Goal: Find specific page/section: Find specific page/section

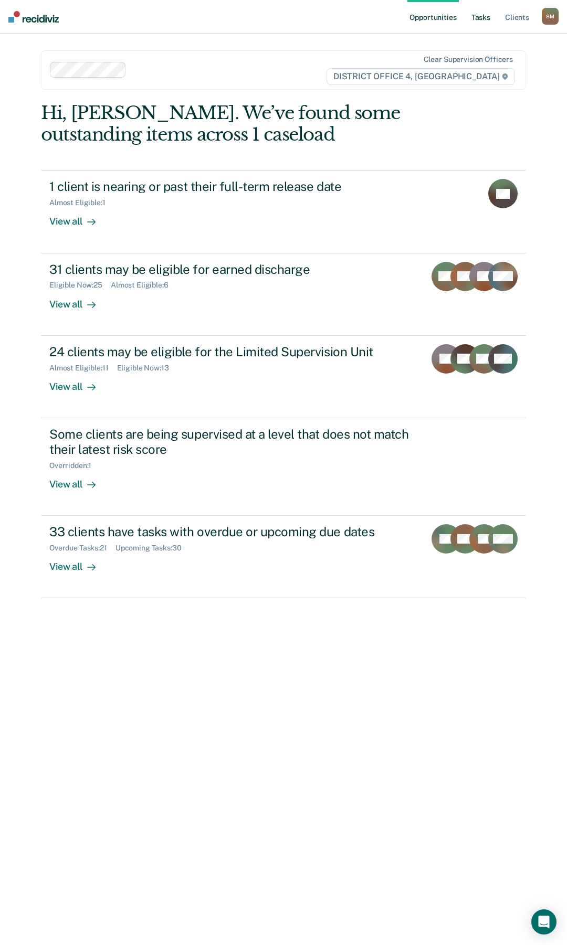
click at [477, 16] on link "Tasks" at bounding box center [480, 17] width 23 height 34
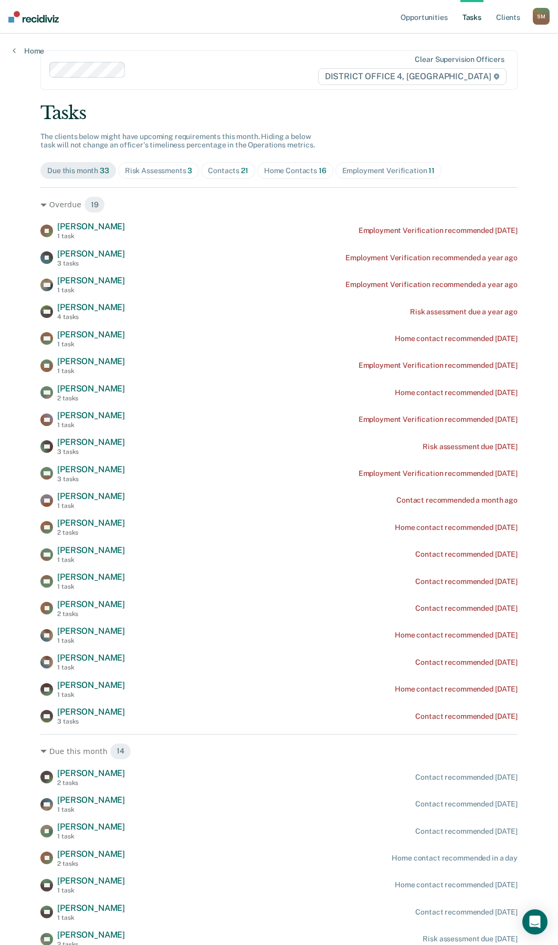
click at [136, 171] on div "Risk Assessments 3" at bounding box center [159, 170] width 68 height 9
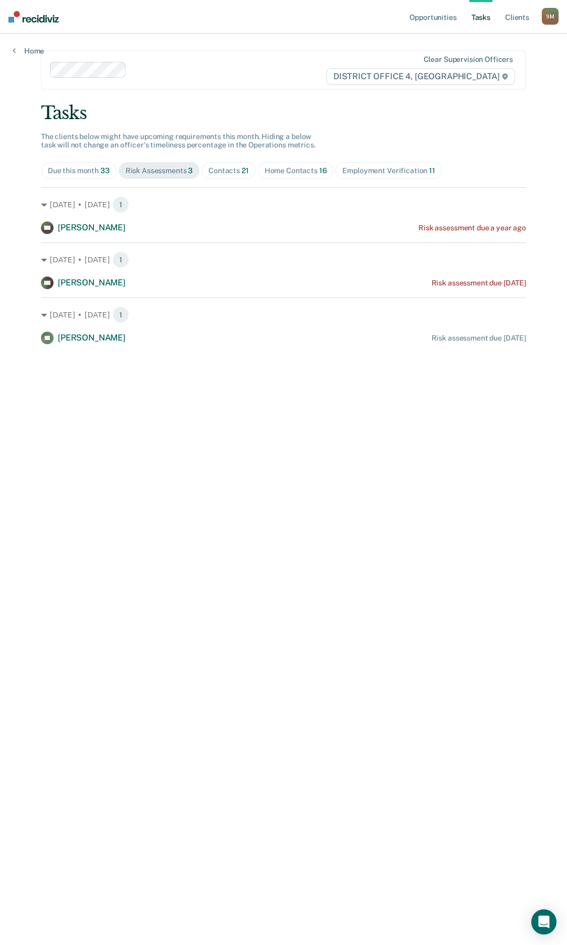
click at [236, 169] on div "Contacts 21" at bounding box center [228, 170] width 40 height 9
